Goal: Information Seeking & Learning: Understand process/instructions

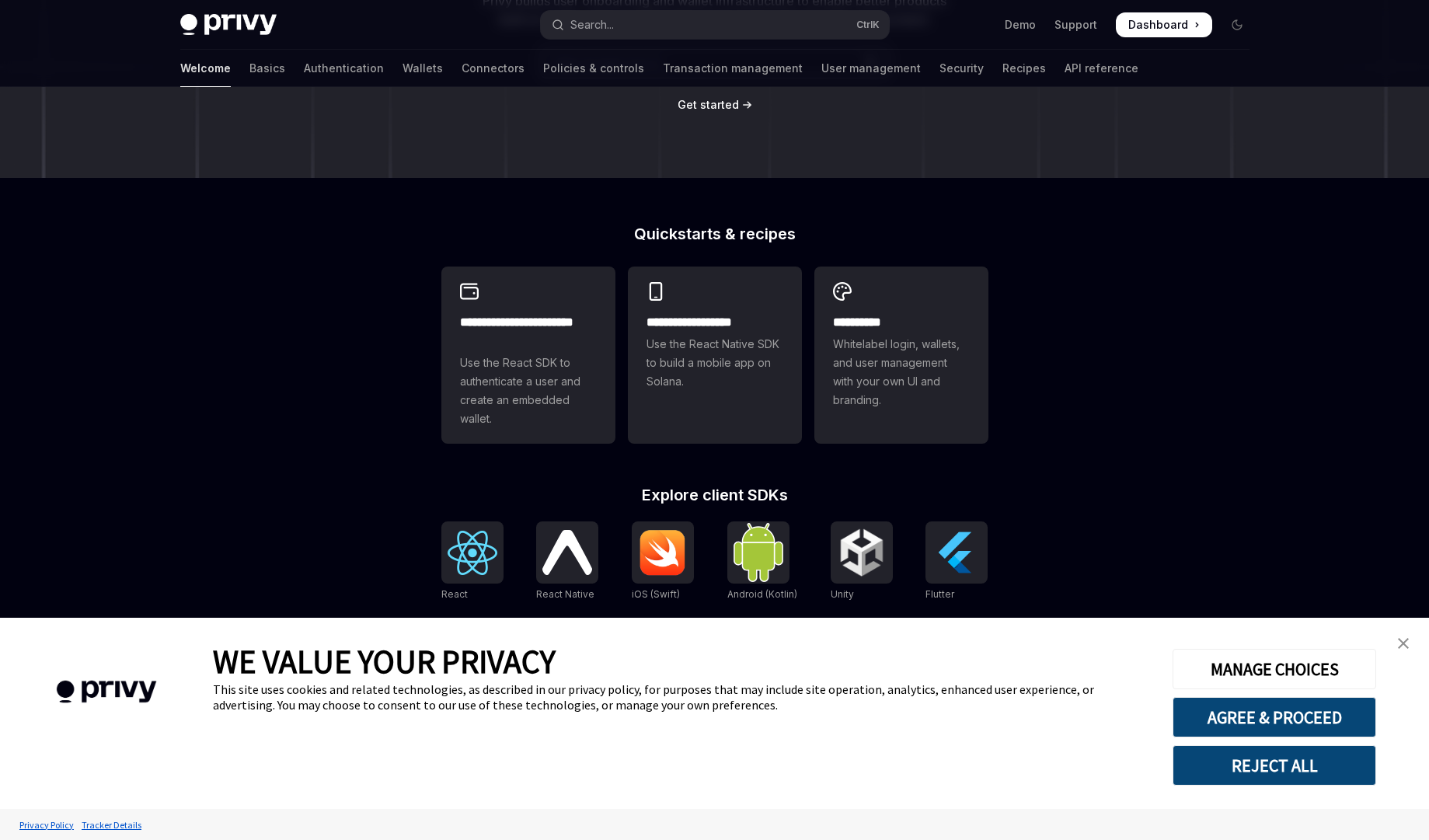
scroll to position [373, 0]
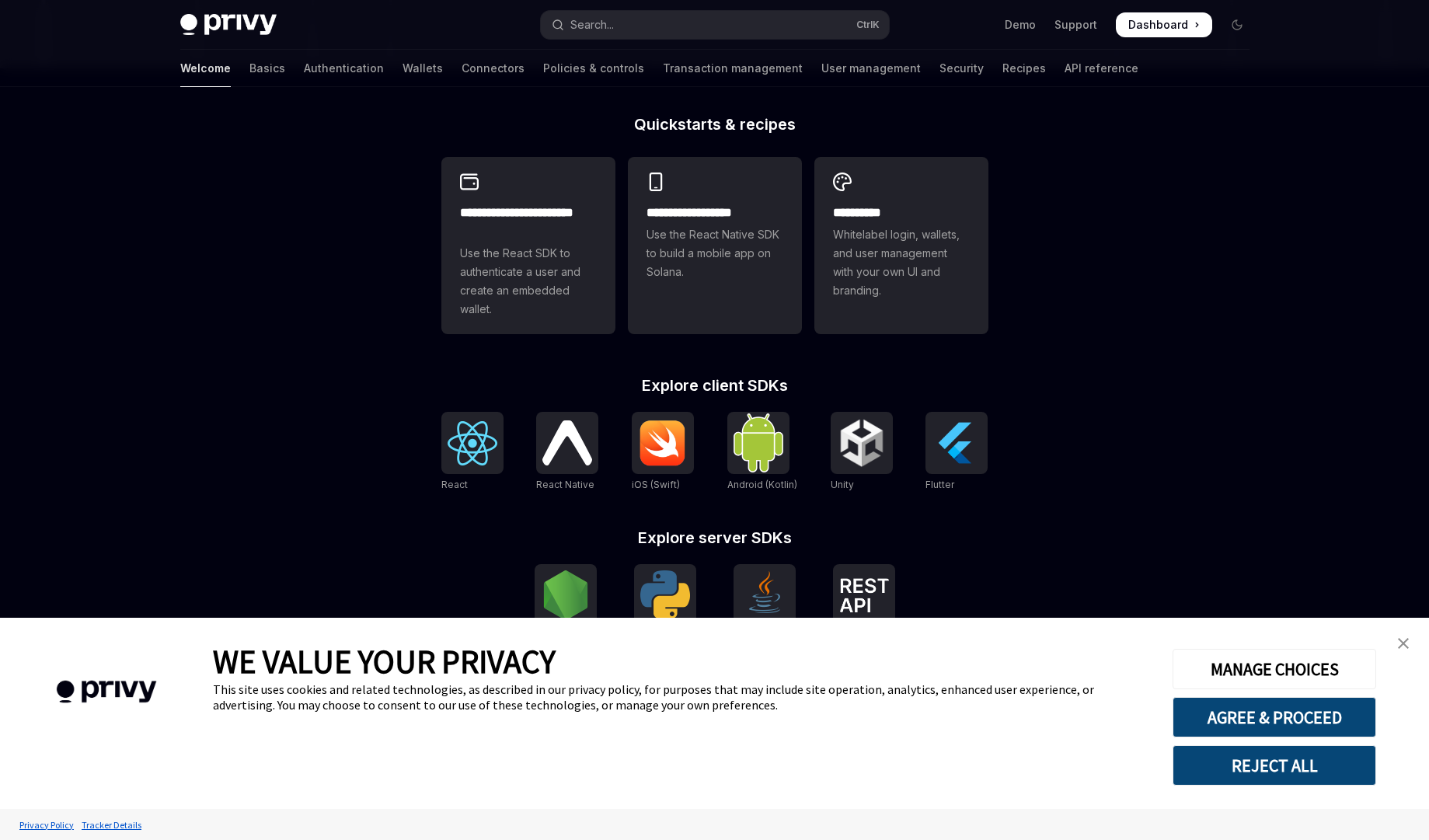
click at [1403, 640] on img "close banner" at bounding box center [1402, 643] width 11 height 10
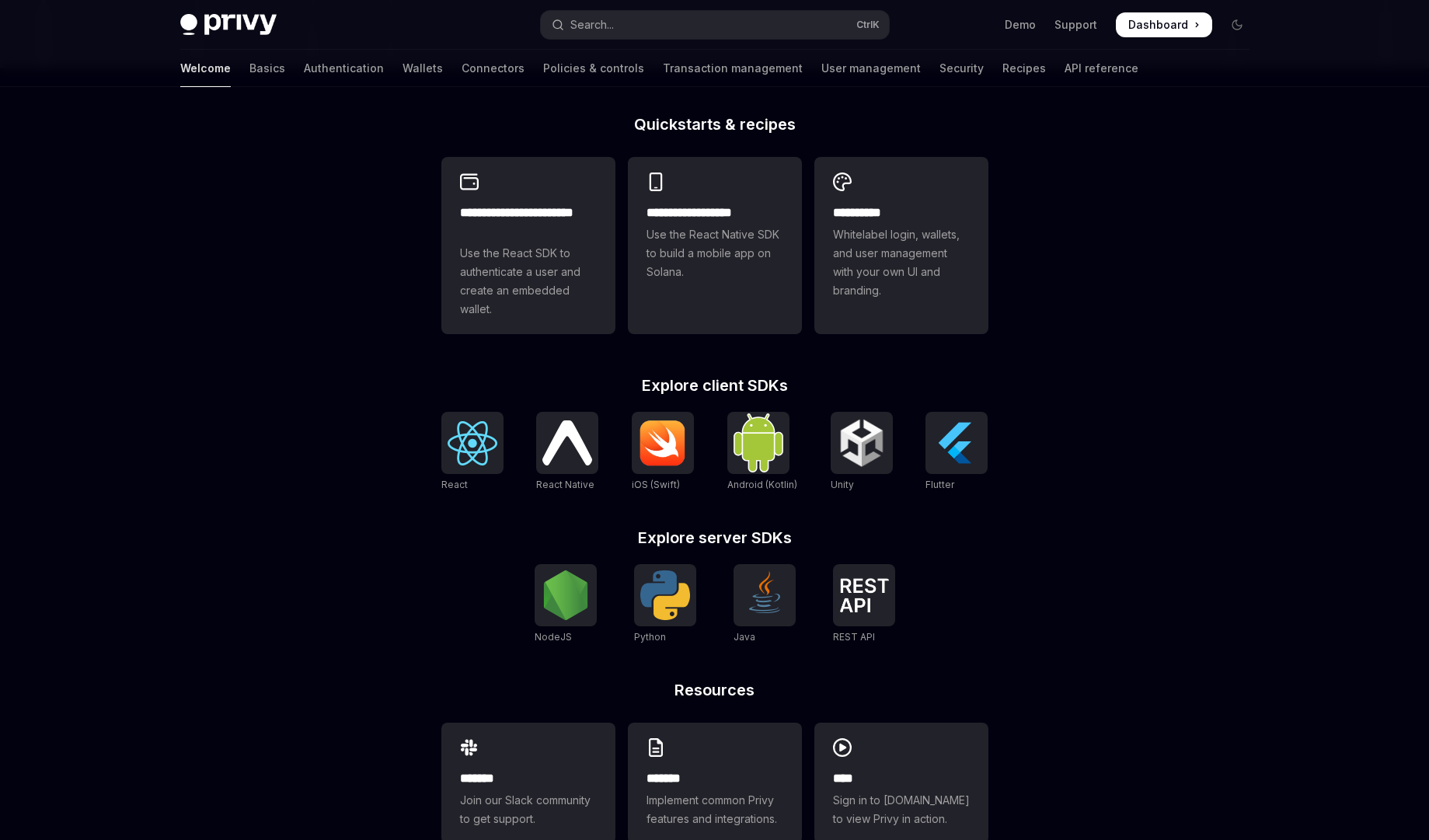
click at [1222, 539] on div "**********" at bounding box center [714, 297] width 1429 height 1167
click at [501, 474] on div at bounding box center [472, 443] width 62 height 62
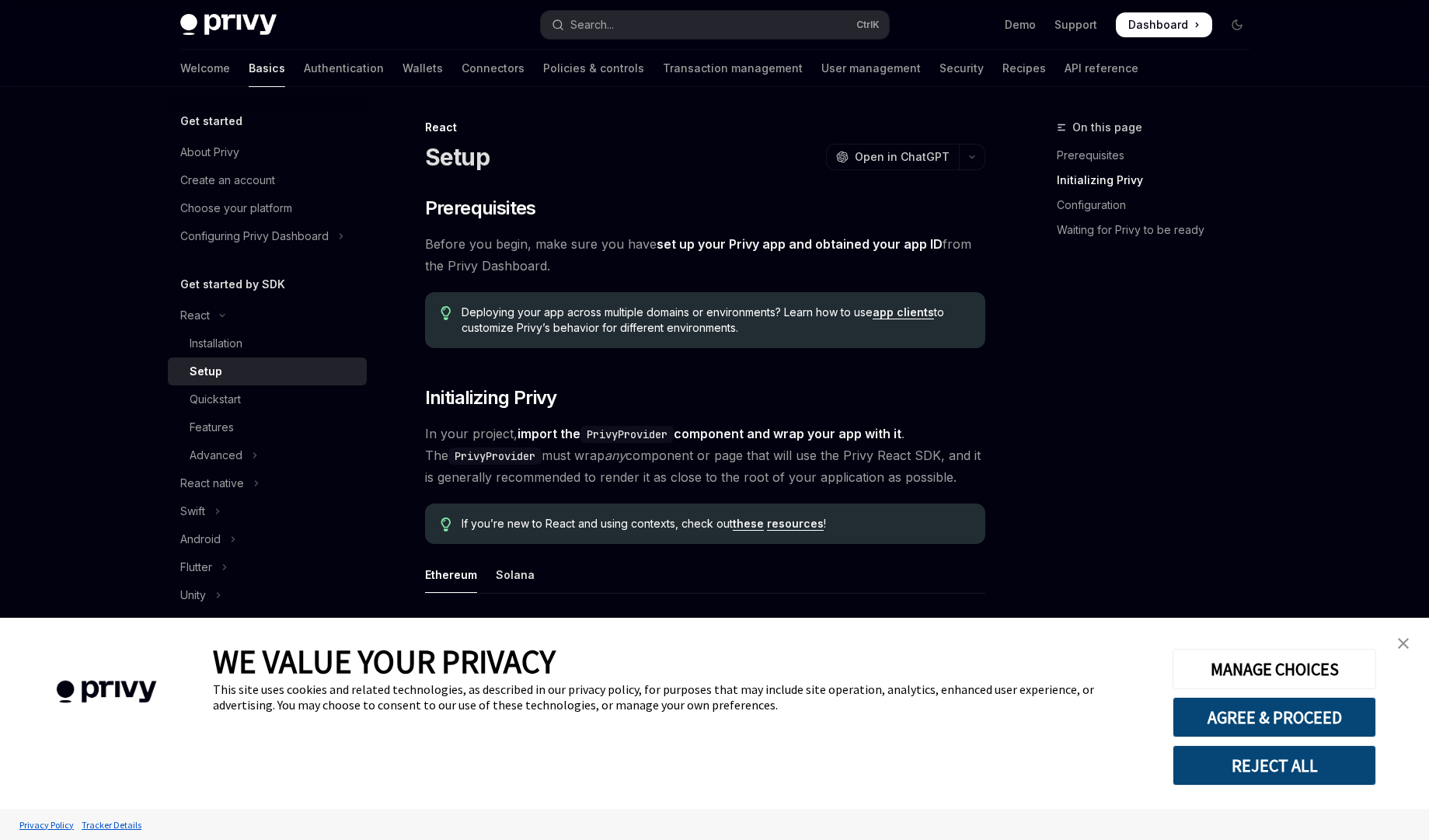
scroll to position [373, 0]
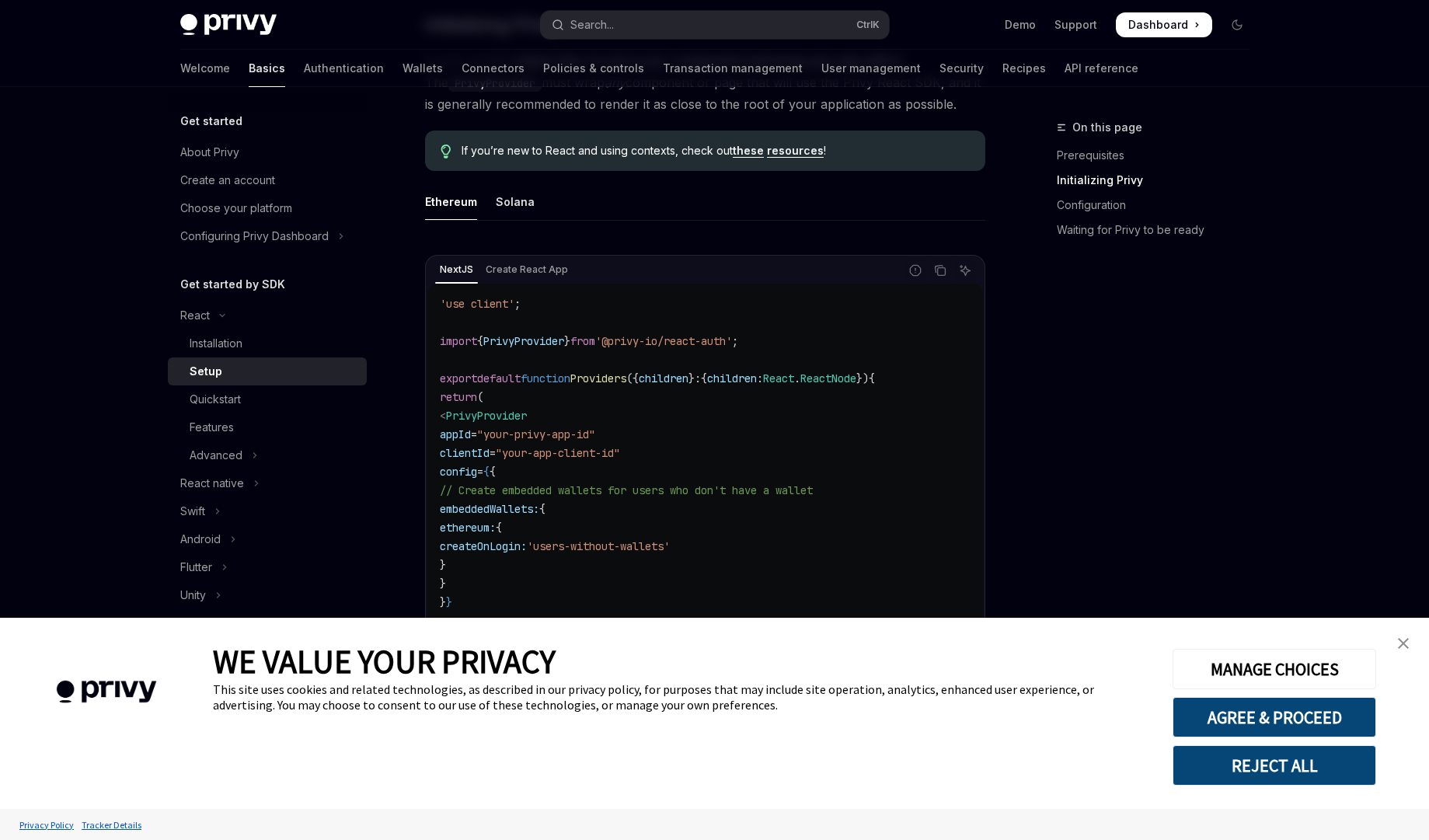
click at [1399, 636] on link "close banner" at bounding box center [1403, 643] width 31 height 31
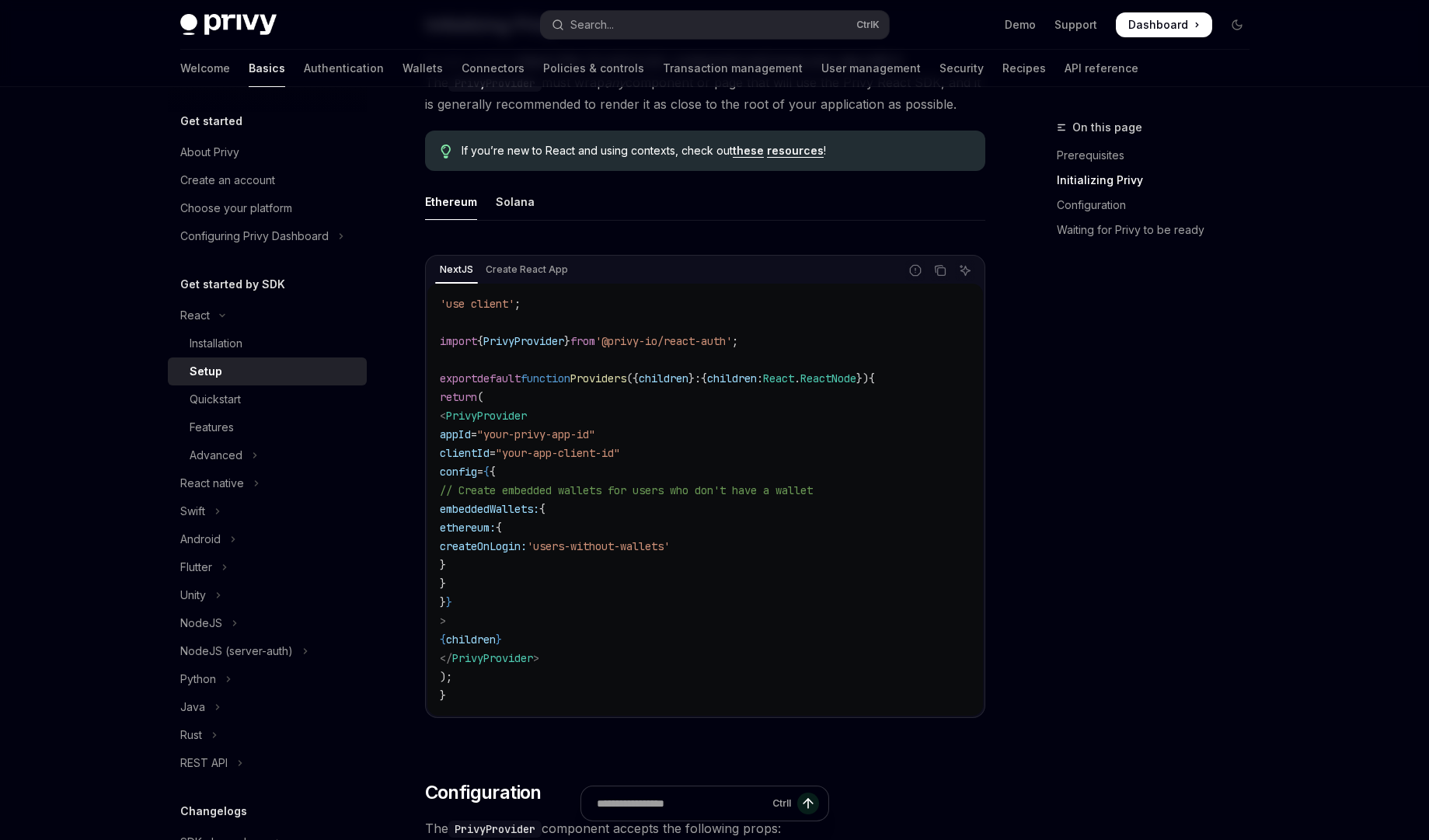
click at [934, 552] on code "'use client' ; import { PrivyProvider } from '@privy-io/react-auth' ; export de…" at bounding box center [704, 500] width 531 height 410
